Goal: Find specific page/section: Find specific page/section

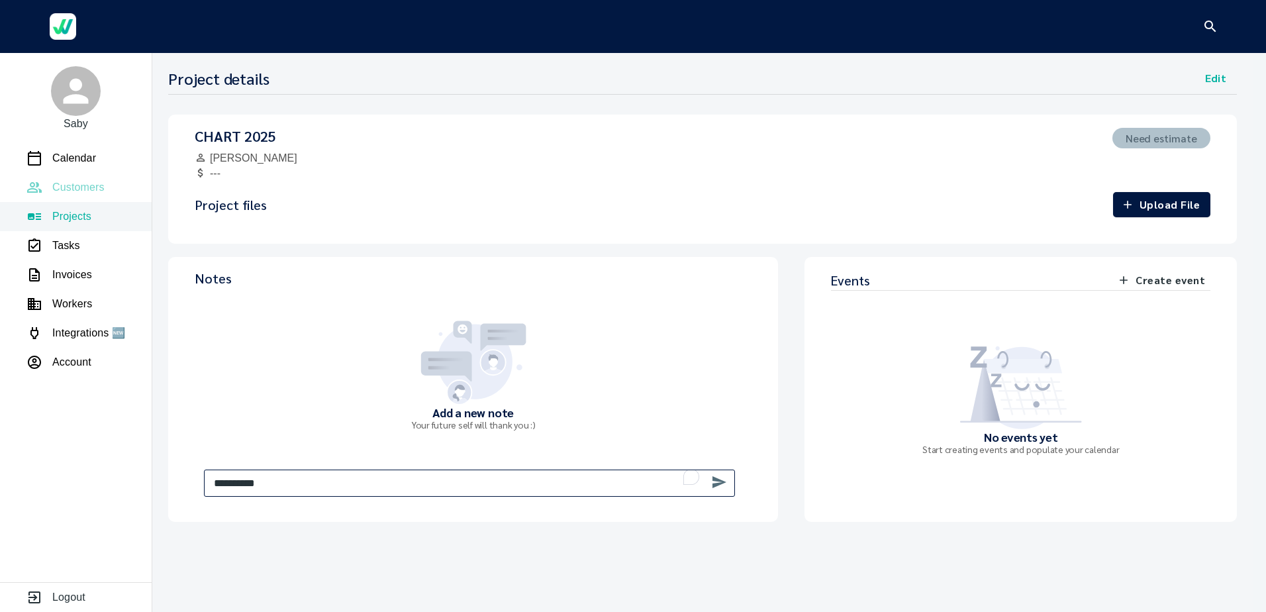
click at [81, 191] on p "Customers" at bounding box center [78, 187] width 52 height 16
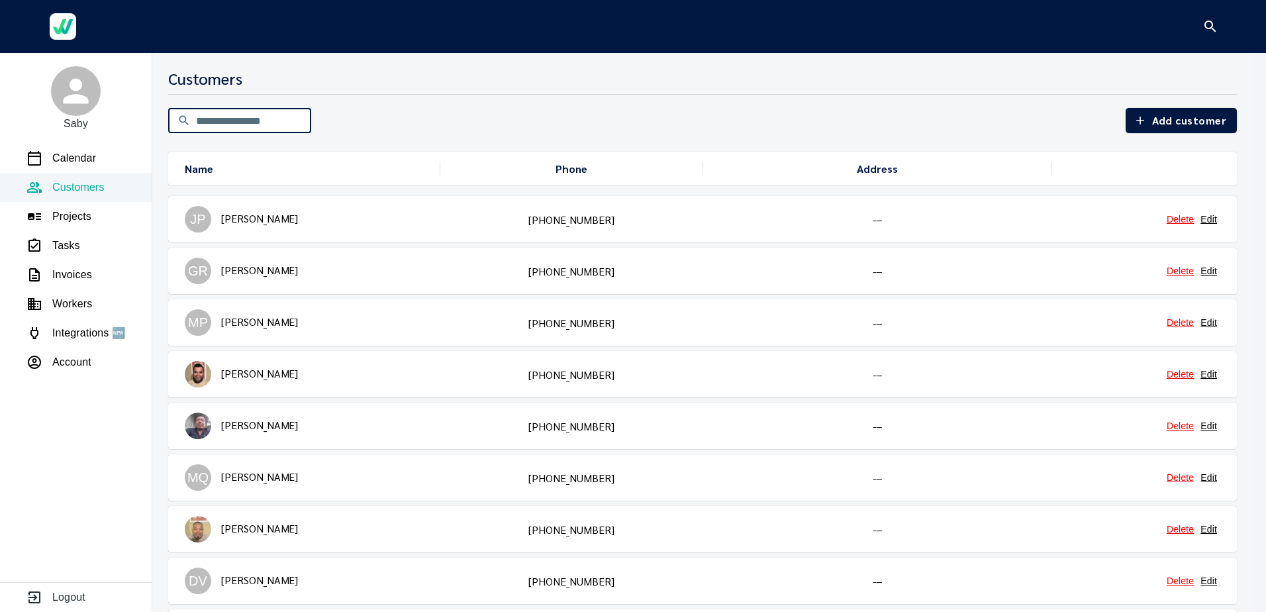
click at [236, 121] on input "text" at bounding box center [253, 120] width 115 height 37
type input "*******"
click at [262, 374] on link "[PERSON_NAME]" at bounding box center [259, 373] width 77 height 14
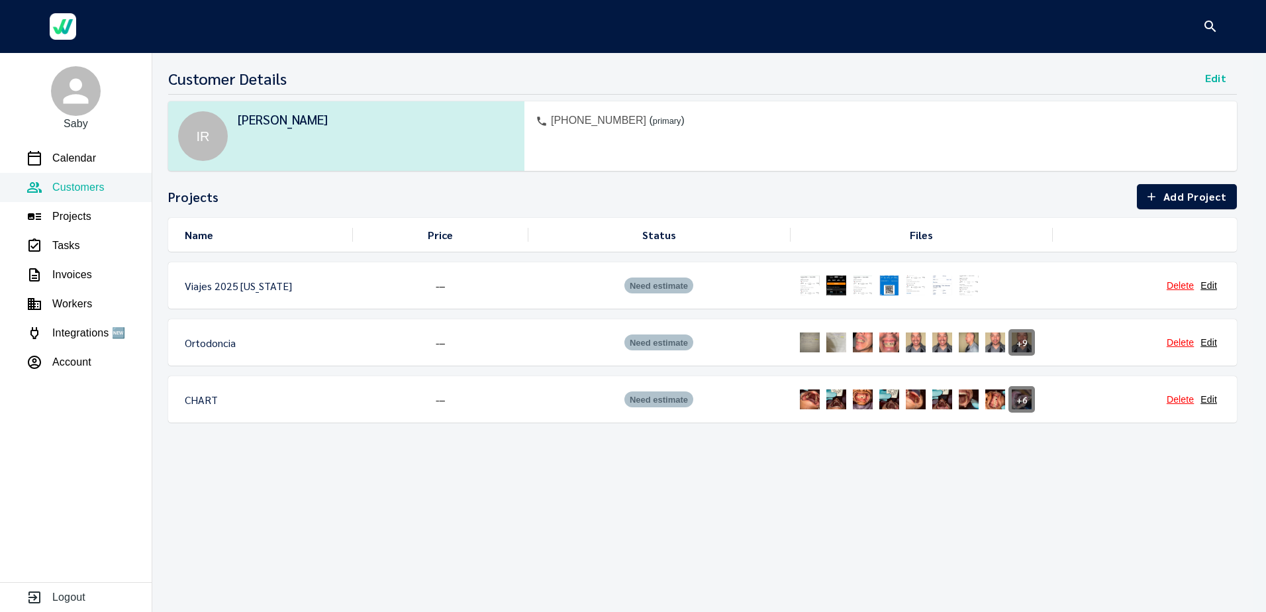
click at [884, 338] on img at bounding box center [889, 342] width 26 height 26
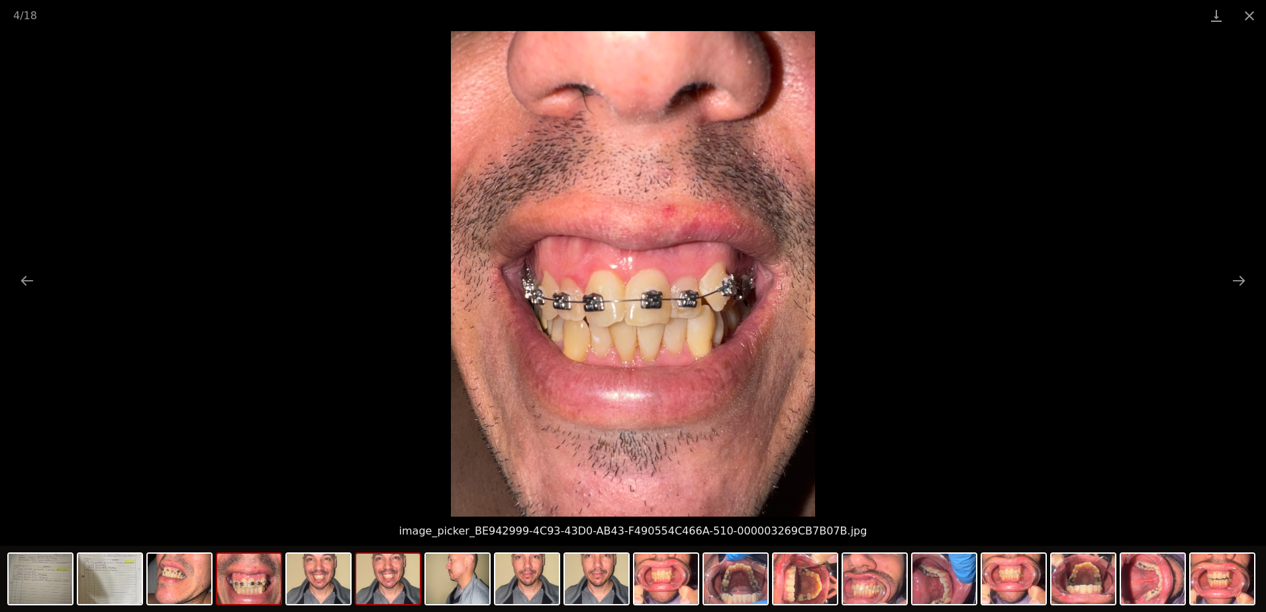
click at [387, 589] on img at bounding box center [388, 579] width 64 height 50
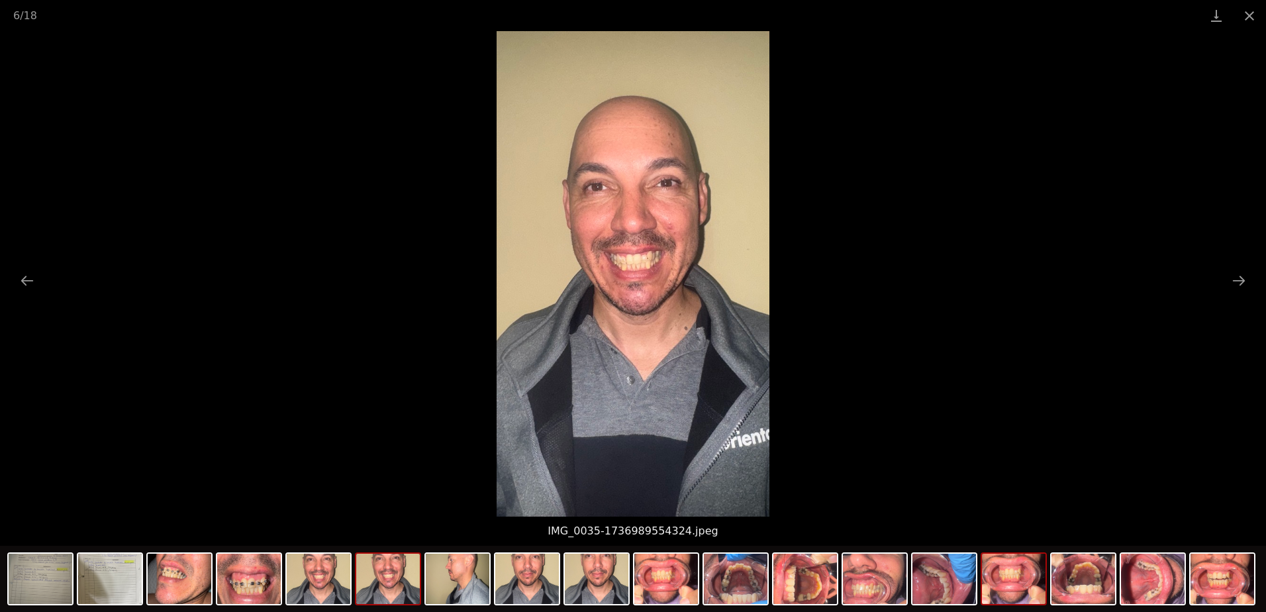
click at [1006, 579] on img at bounding box center [1014, 579] width 64 height 50
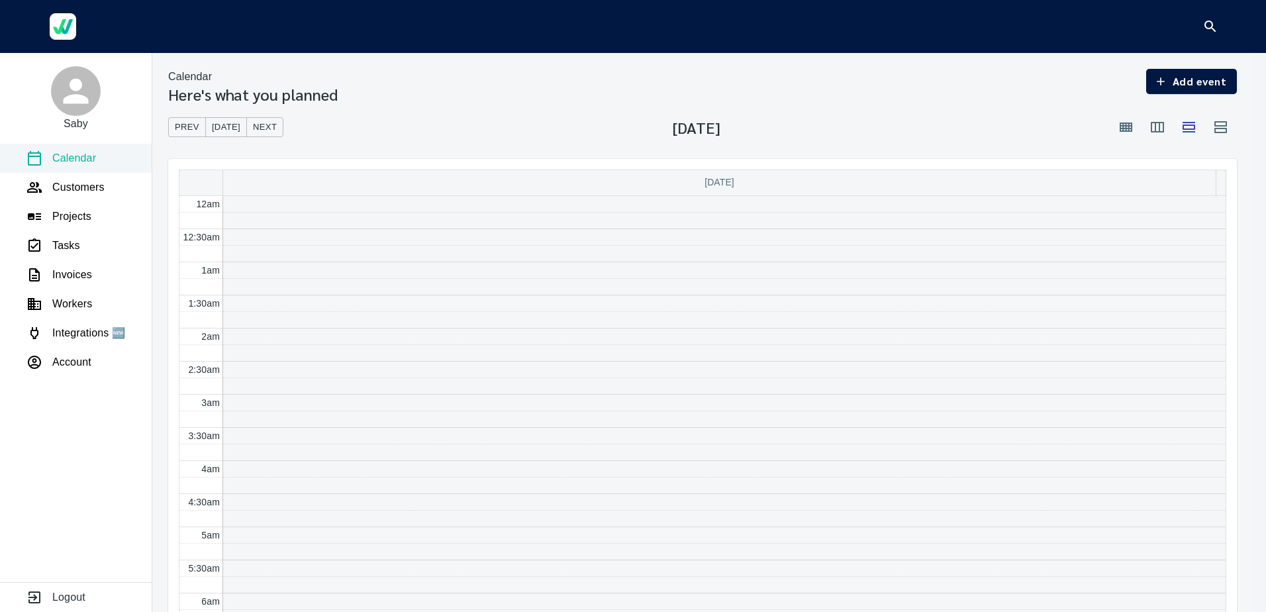
scroll to position [398, 0]
